Goal: Task Accomplishment & Management: Manage account settings

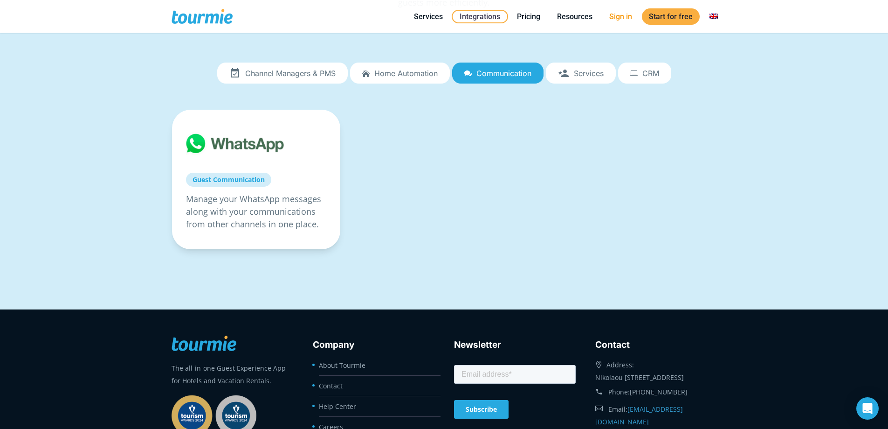
click at [626, 14] on link "Sign in" at bounding box center [620, 17] width 37 height 12
click at [627, 16] on link "Sign in" at bounding box center [620, 17] width 37 height 12
click at [615, 15] on link "Sign in" at bounding box center [620, 17] width 37 height 12
